Goal: Information Seeking & Learning: Learn about a topic

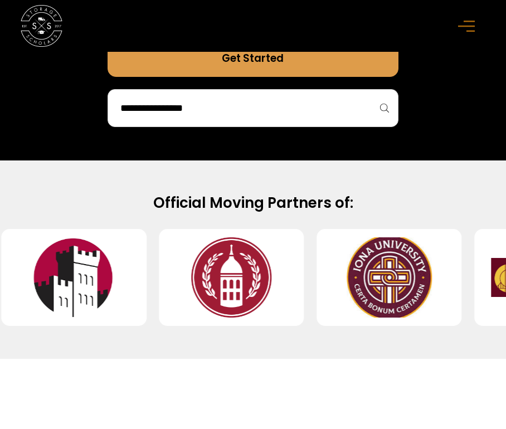
scroll to position [499, 0]
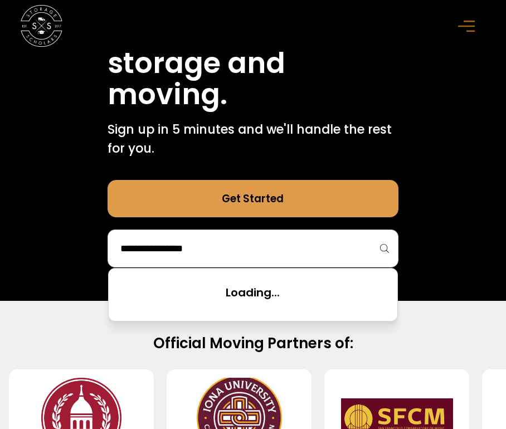
click at [195, 255] on input "search" at bounding box center [252, 248] width 267 height 19
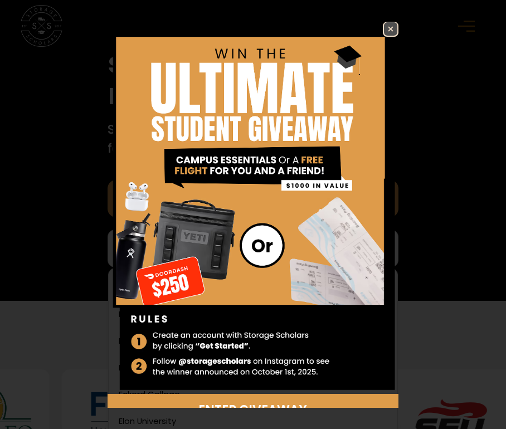
scroll to position [0, 0]
click at [383, 25] on link at bounding box center [391, 30] width 16 height 16
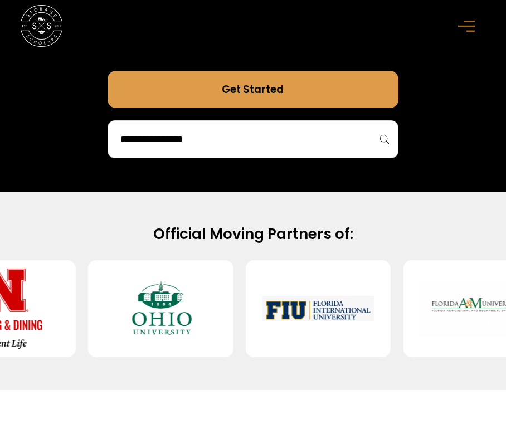
scroll to position [606, 0]
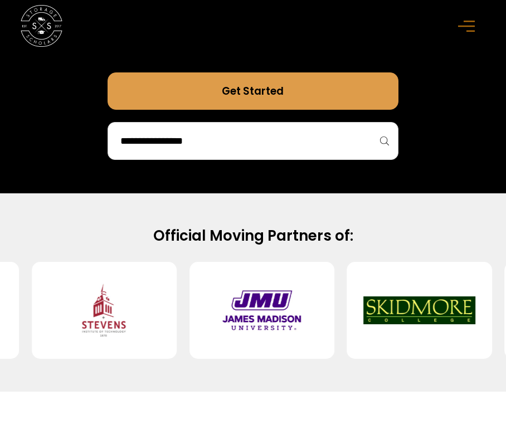
click at [236, 145] on input "search" at bounding box center [252, 141] width 267 height 19
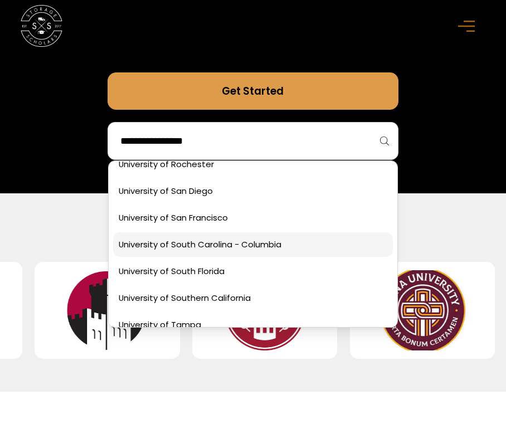
scroll to position [6141, 0]
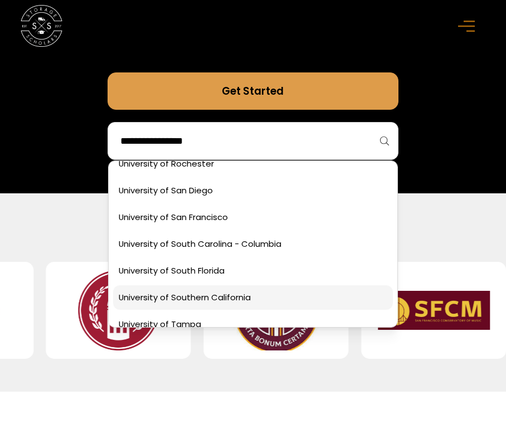
click at [228, 300] on link at bounding box center [252, 297] width 279 height 25
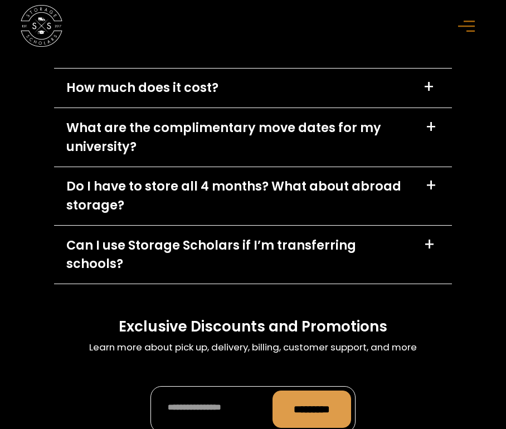
scroll to position [6447, 0]
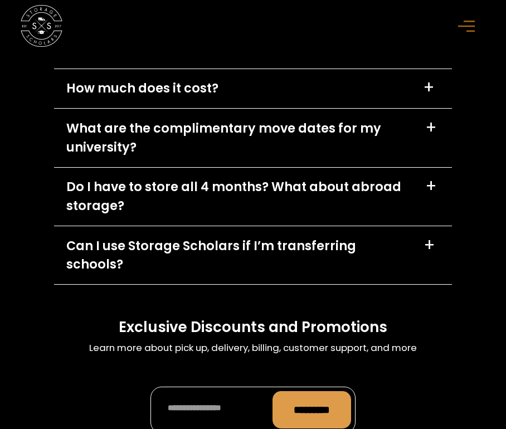
click at [150, 242] on div "Can I use Storage Scholars if I’m transferring schools?" at bounding box center [238, 255] width 344 height 37
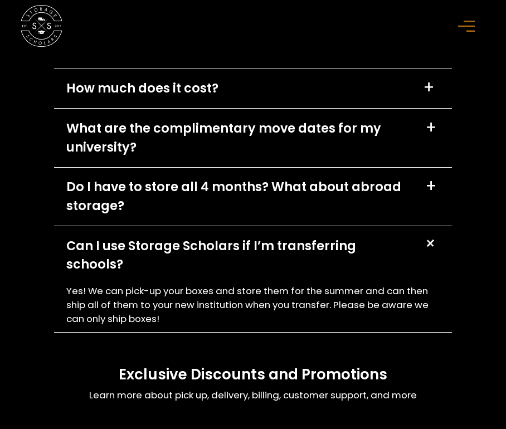
click at [149, 242] on div "Can I use Storage Scholars if I’m transferring schools?" at bounding box center [238, 255] width 344 height 37
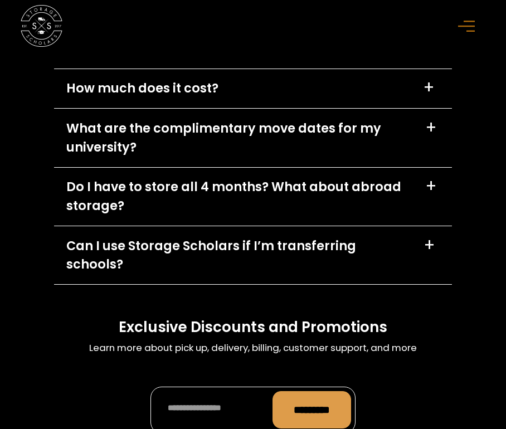
click at [155, 207] on div "Do I have to store all 4 months? What about abroad storage?" at bounding box center [239, 196] width 347 height 37
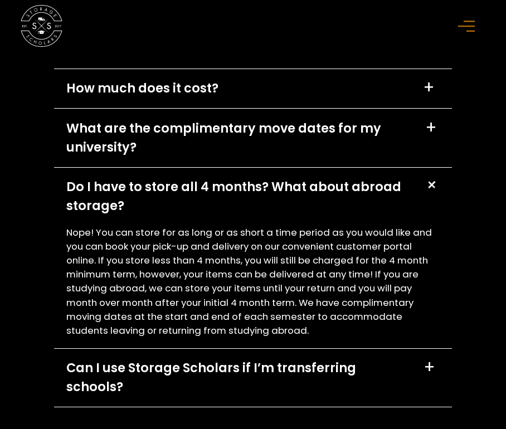
click at [153, 206] on div "Do I have to store all 4 months? What about abroad storage?" at bounding box center [239, 196] width 347 height 37
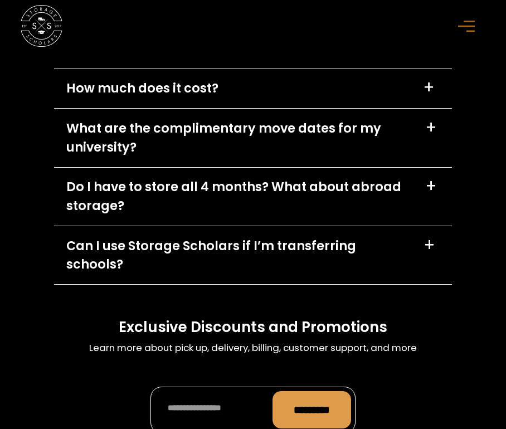
click at [152, 201] on div "Do I have to store all 4 months? What about abroad storage?" at bounding box center [239, 196] width 347 height 37
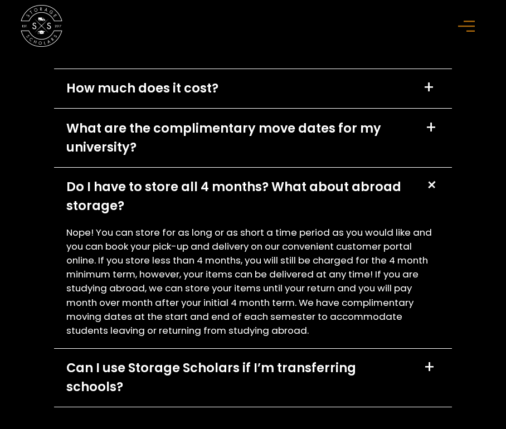
click at [152, 201] on div "Do I have to store all 4 months? What about abroad storage?" at bounding box center [239, 196] width 347 height 37
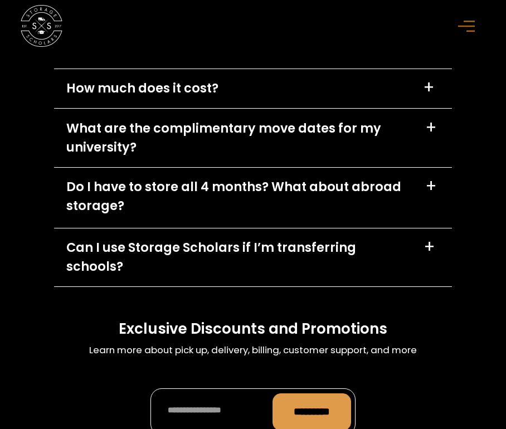
click at [153, 201] on div "Do I have to store all 4 months? What about abroad storage?" at bounding box center [239, 196] width 347 height 37
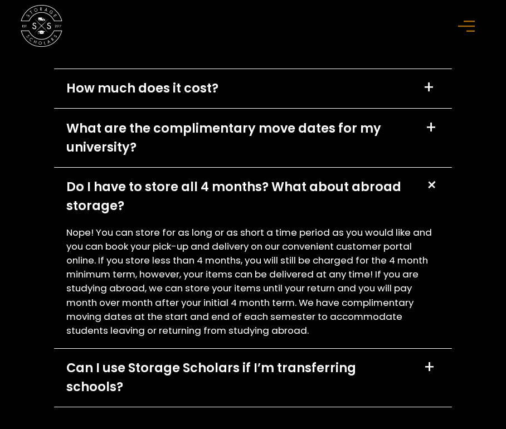
click at [153, 201] on div "Do I have to store all 4 months? What about abroad storage?" at bounding box center [239, 196] width 347 height 37
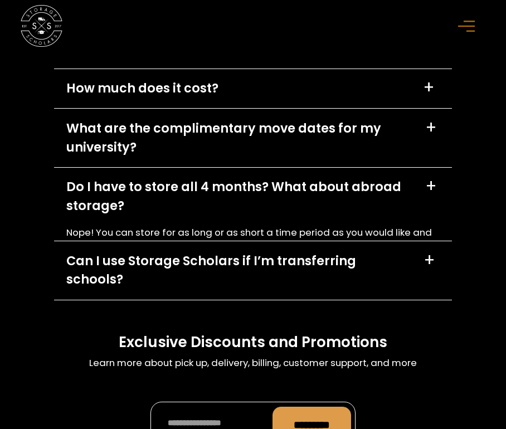
click at [153, 201] on div "Do I have to store all 4 months? What about abroad storage?" at bounding box center [239, 196] width 347 height 37
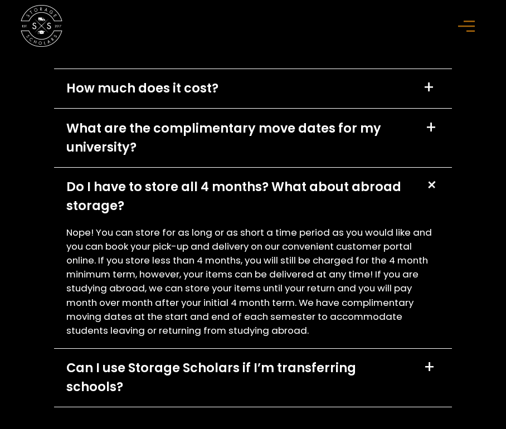
click at [146, 182] on div "Do I have to store all 4 months? What about abroad storage?" at bounding box center [239, 196] width 347 height 37
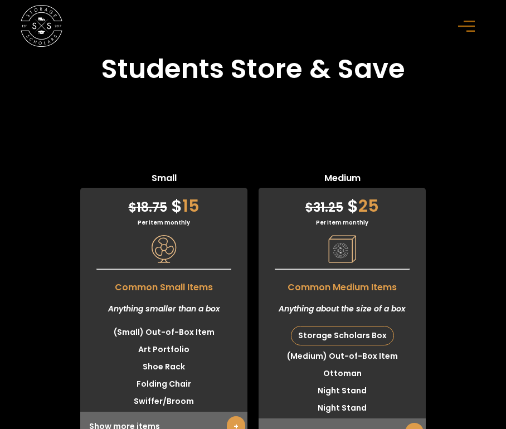
scroll to position [3343, 0]
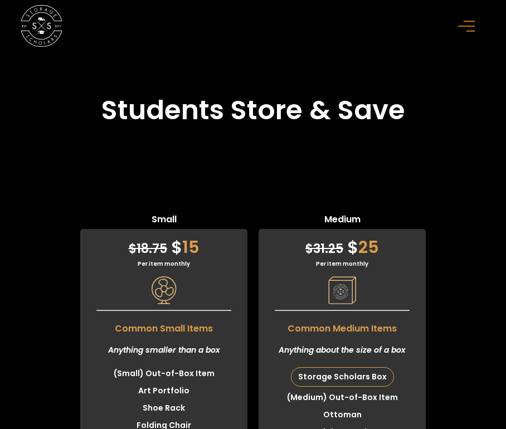
click at [455, 31] on div "menu" at bounding box center [468, 25] width 33 height 33
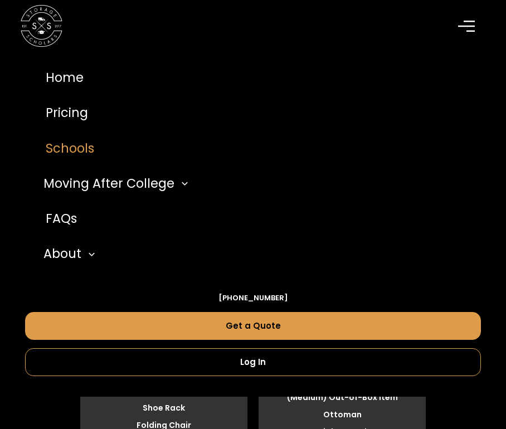
click at [96, 147] on link "Schools" at bounding box center [253, 148] width 456 height 35
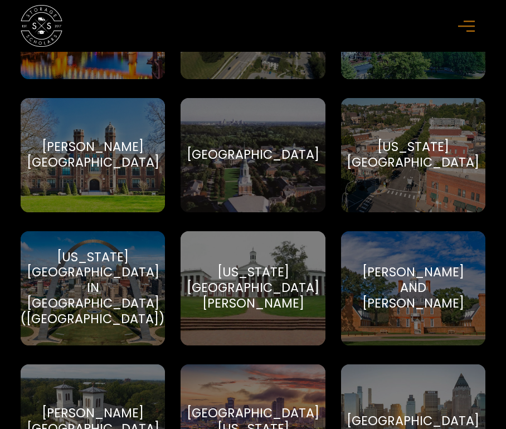
scroll to position [8371, 0]
